Goal: Task Accomplishment & Management: Manage account settings

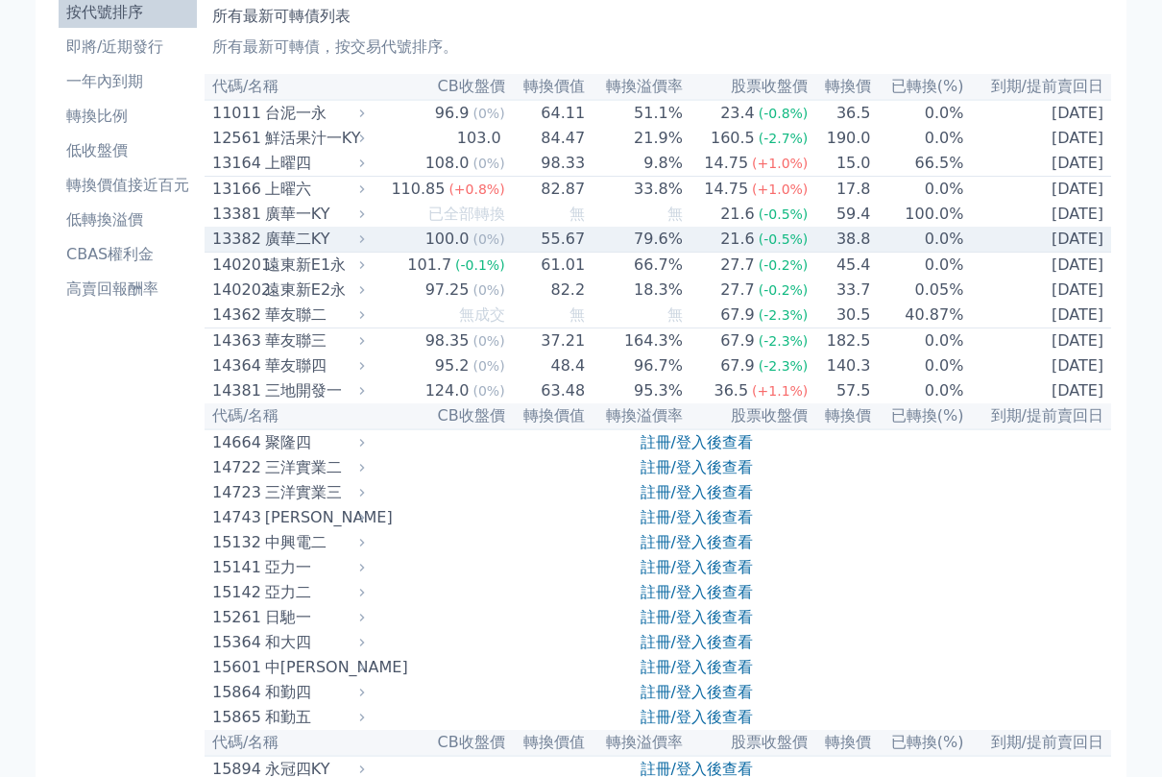
scroll to position [384, 0]
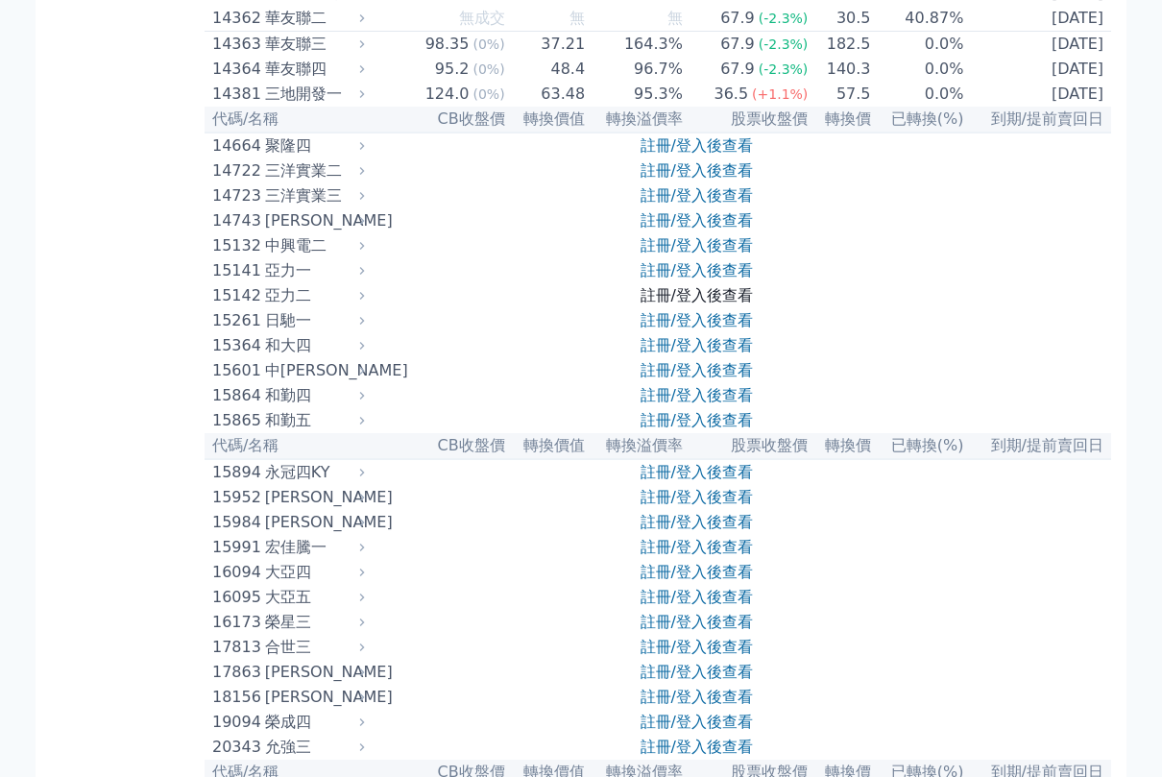
click at [690, 304] on link "註冊/登入後查看" at bounding box center [696, 295] width 112 height 18
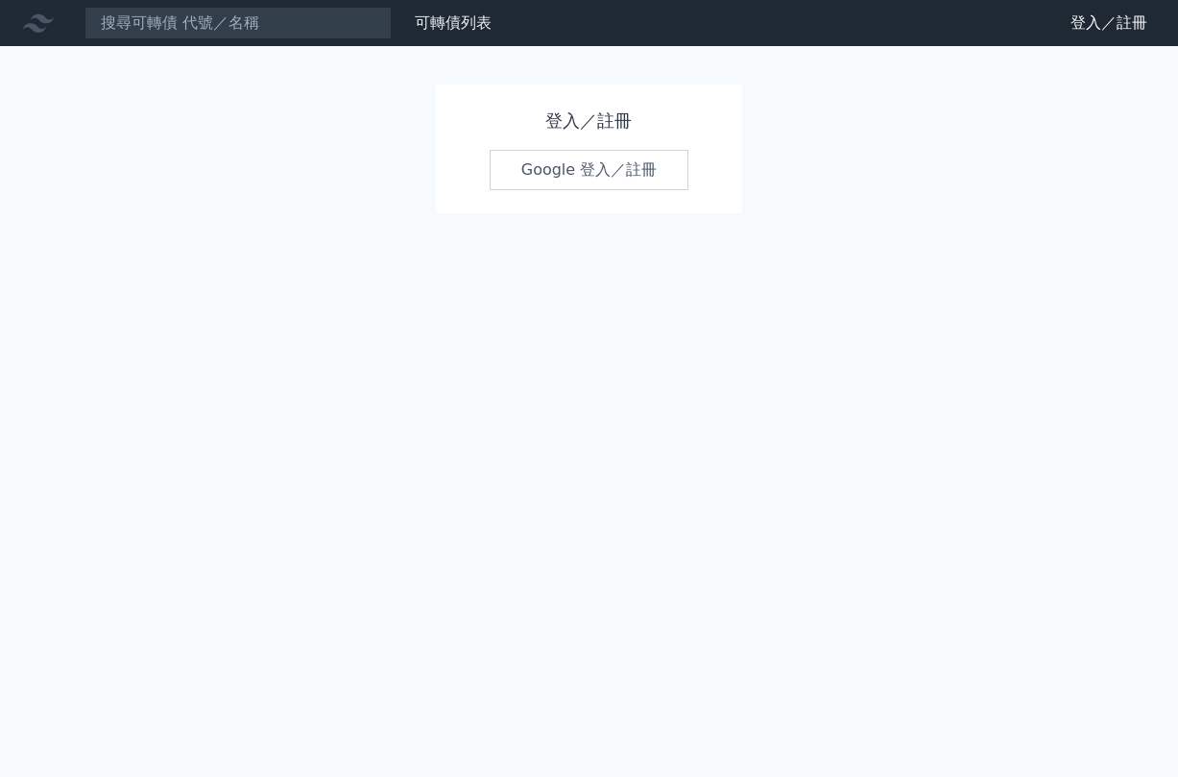
click at [547, 154] on link "Google 登入／註冊" at bounding box center [590, 170] width 200 height 40
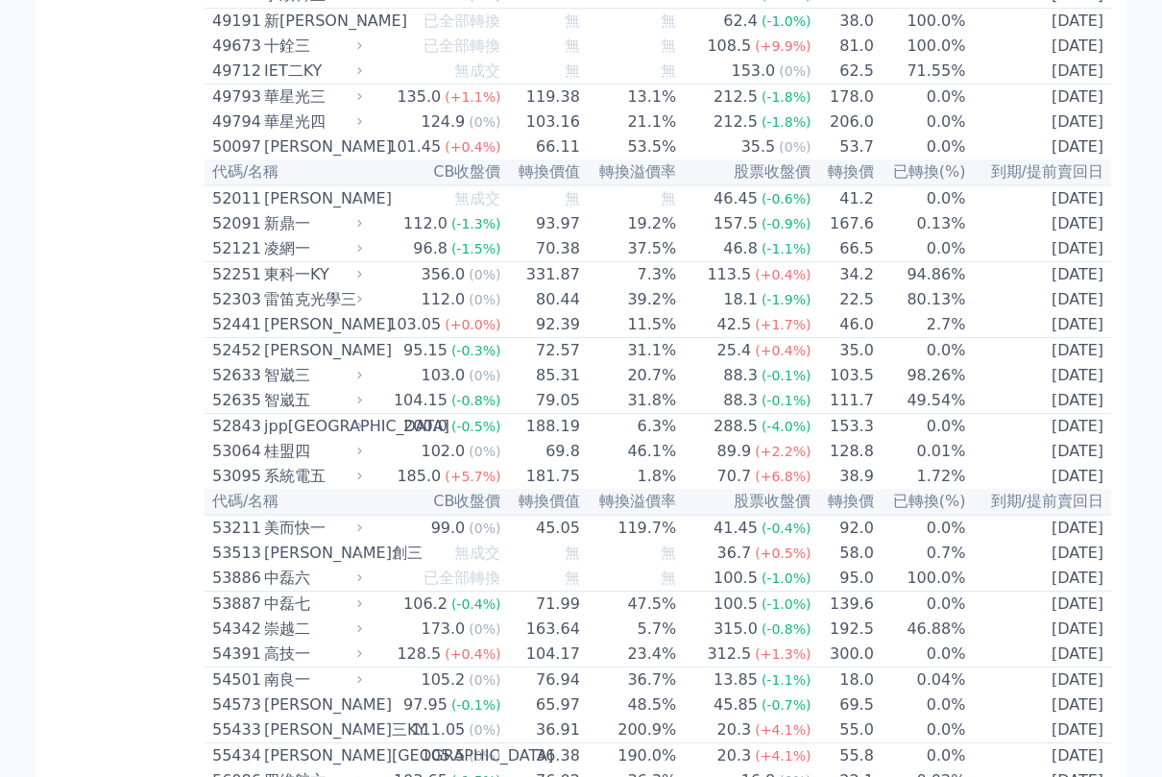
scroll to position [5856, 0]
